Goal: Navigation & Orientation: Find specific page/section

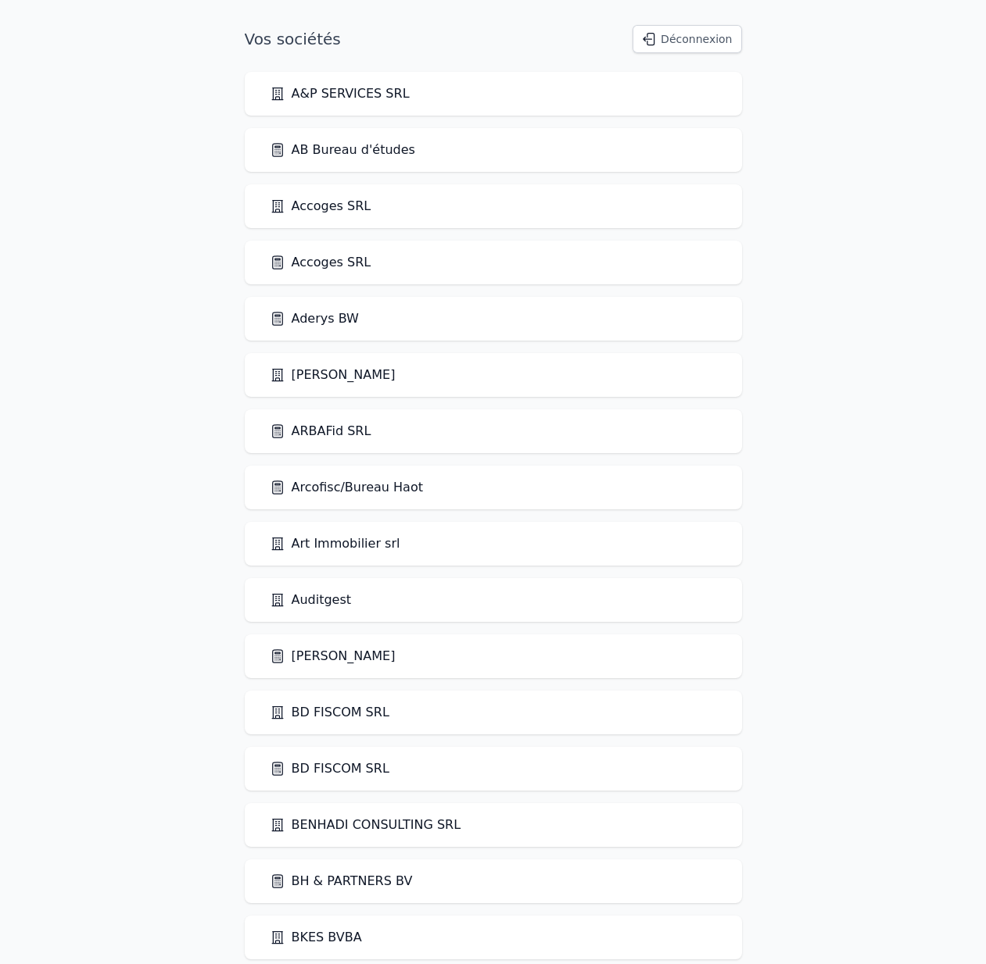
scroll to position [1975, 0]
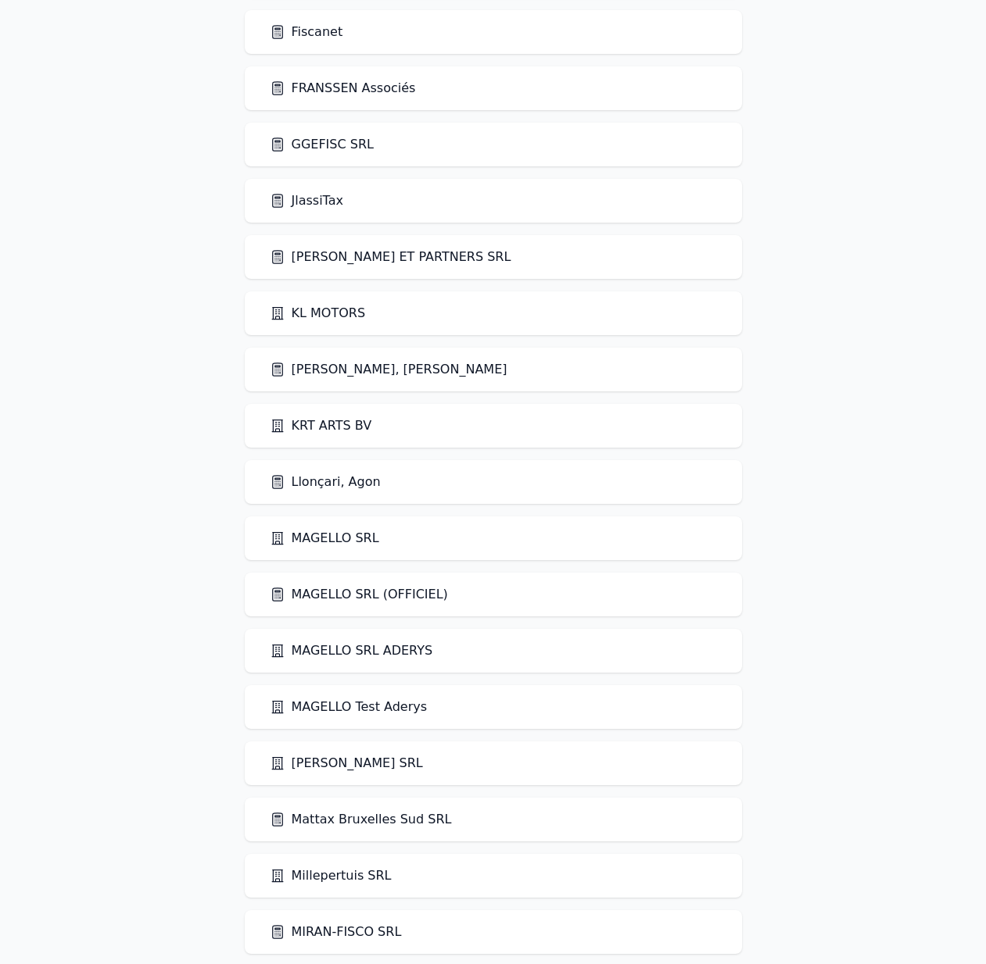
click at [342, 476] on link "Llonçari, Agon" at bounding box center [325, 482] width 111 height 19
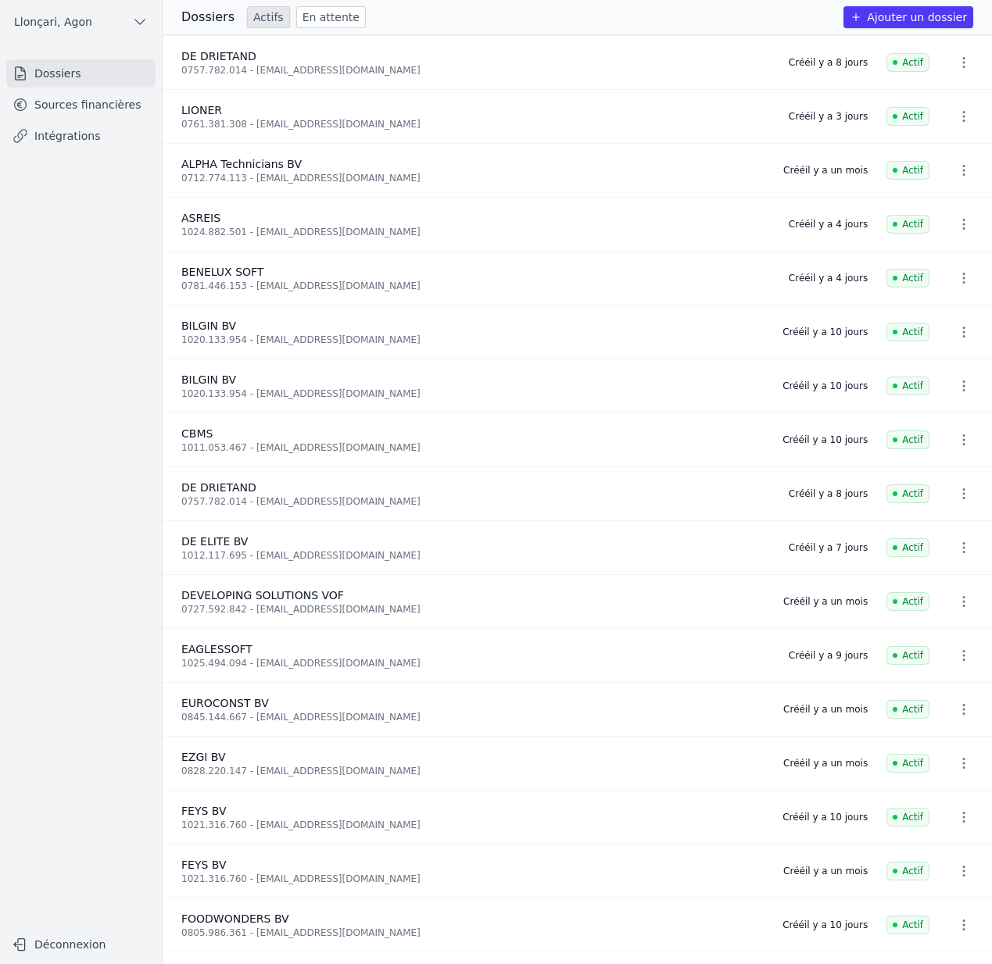
click at [93, 102] on link "Sources financières" at bounding box center [80, 105] width 149 height 28
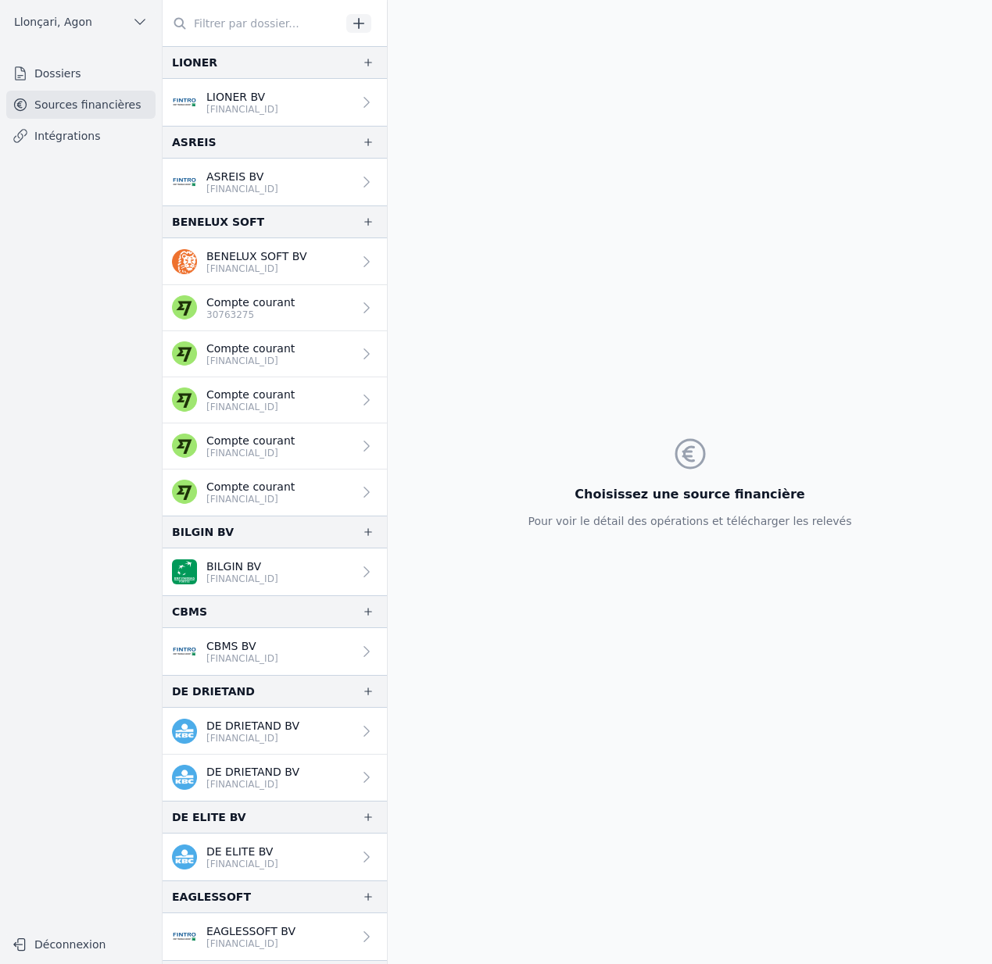
click at [285, 484] on p "Compte courant" at bounding box center [250, 487] width 88 height 16
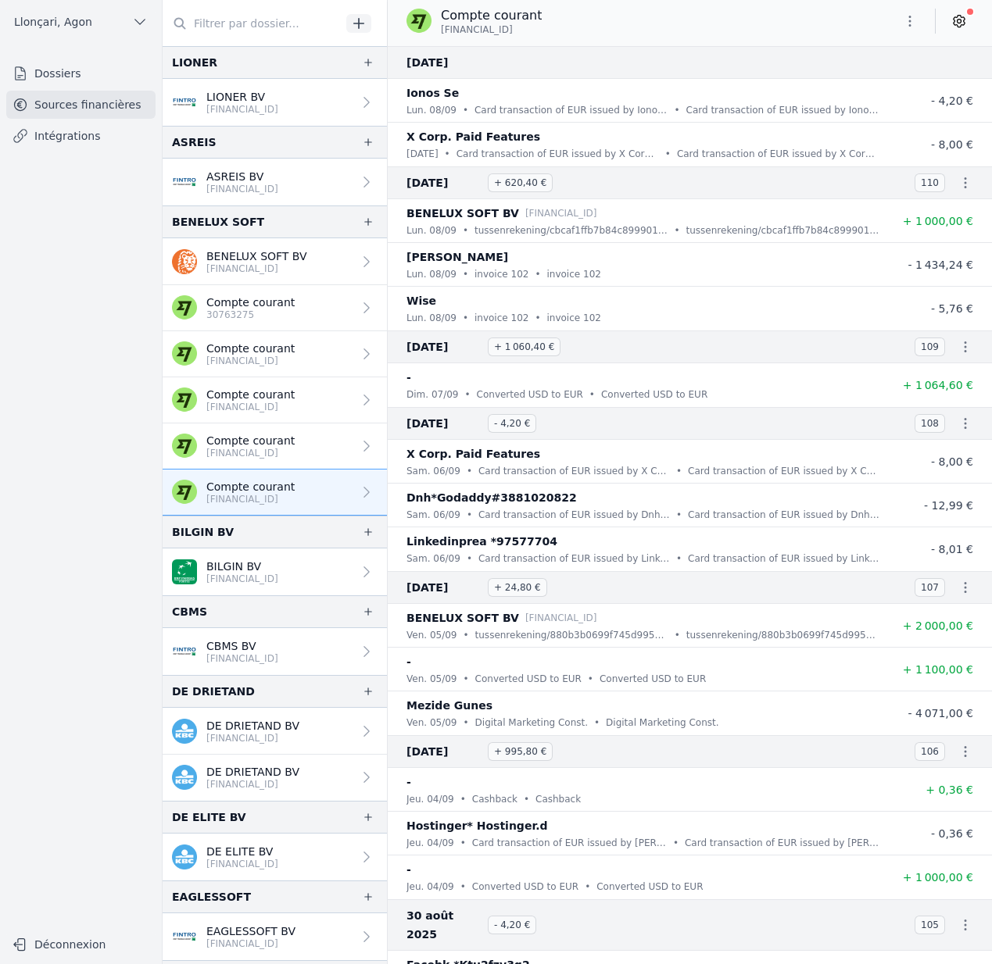
click at [957, 18] on icon at bounding box center [959, 21] width 16 height 16
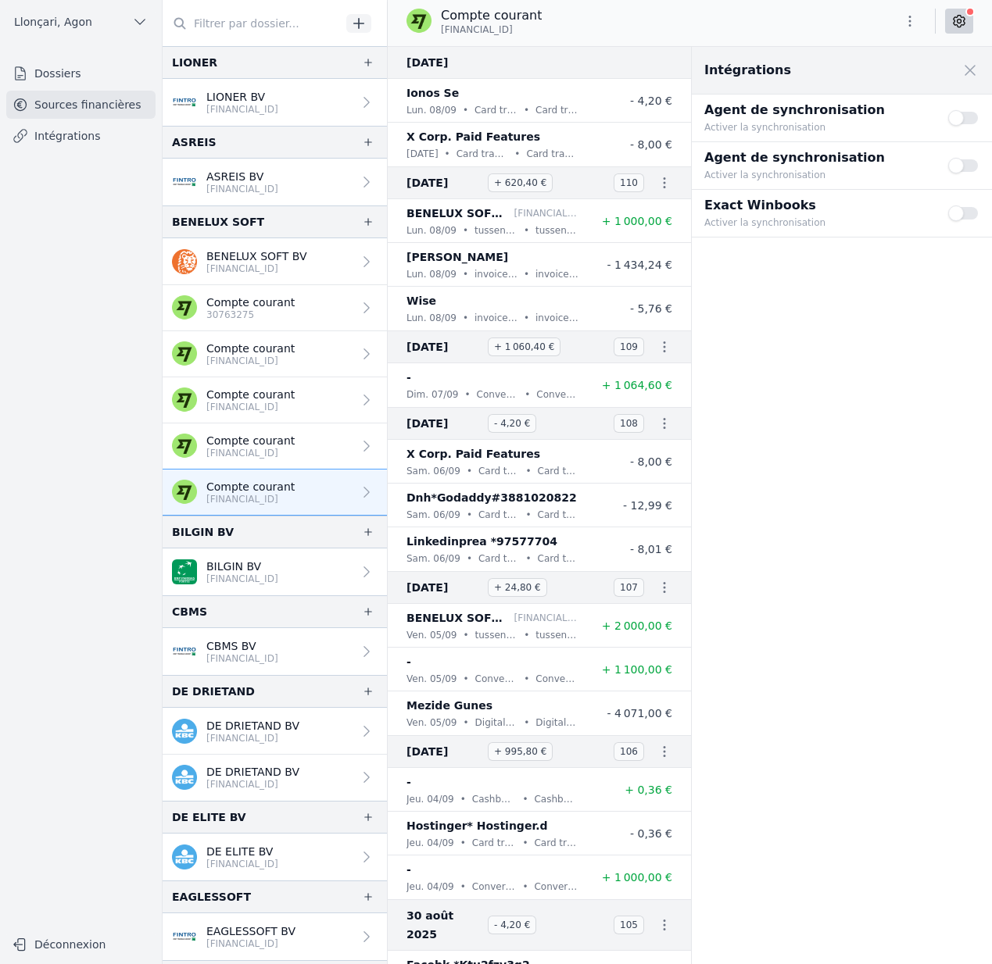
click at [957, 18] on icon at bounding box center [959, 21] width 16 height 16
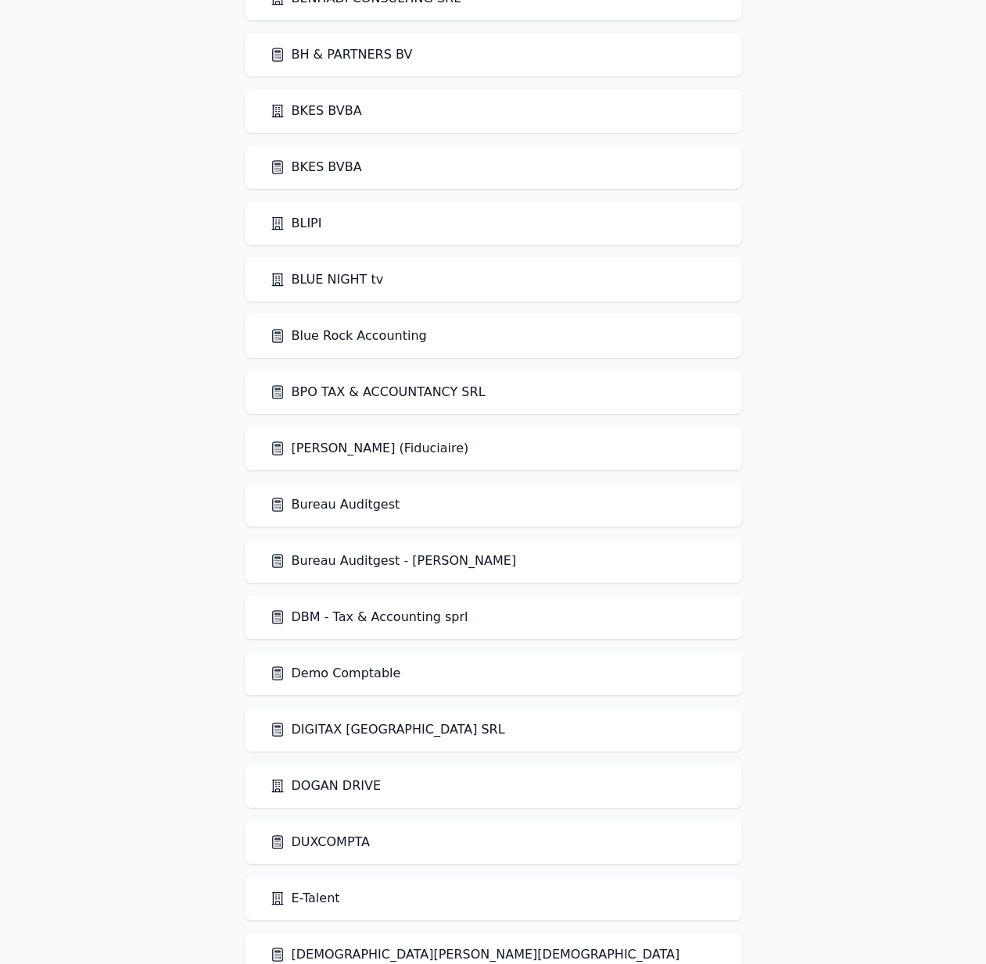
scroll to position [837, 0]
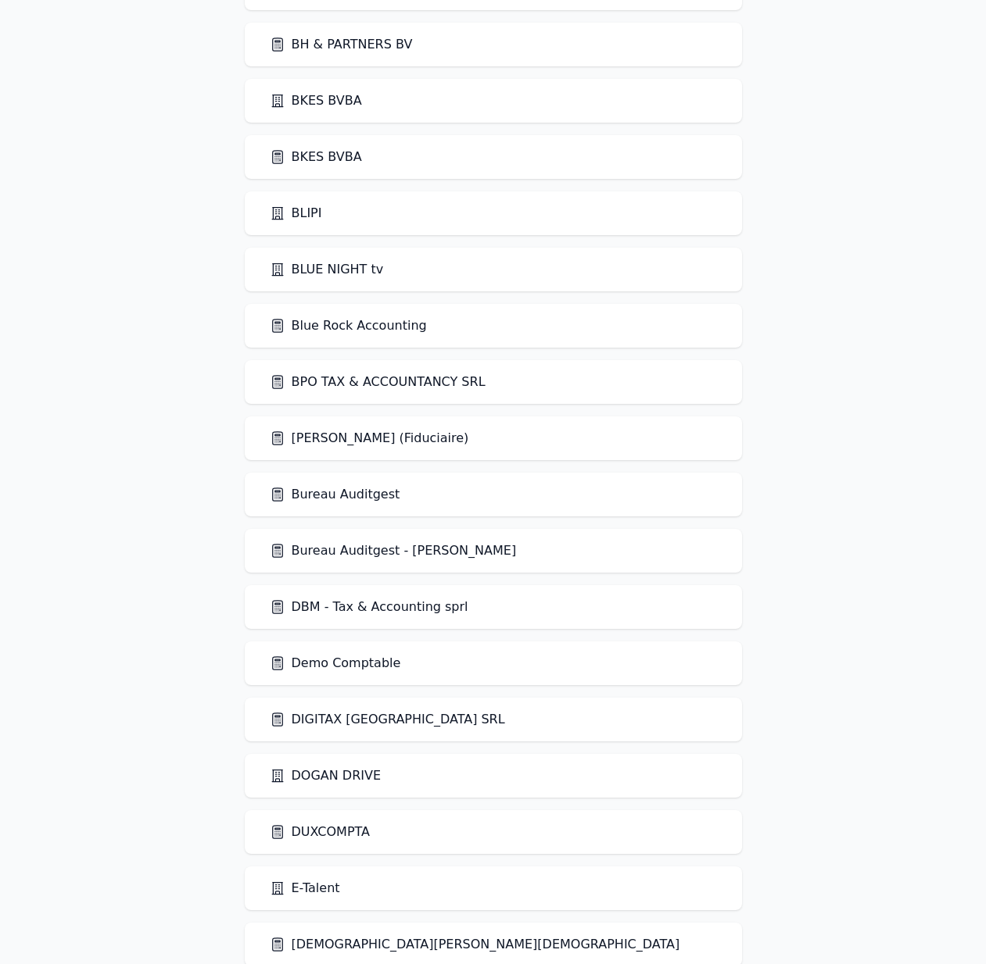
click at [350, 497] on link "Bureau Auditgest" at bounding box center [335, 494] width 131 height 19
